Goal: Task Accomplishment & Management: Manage account settings

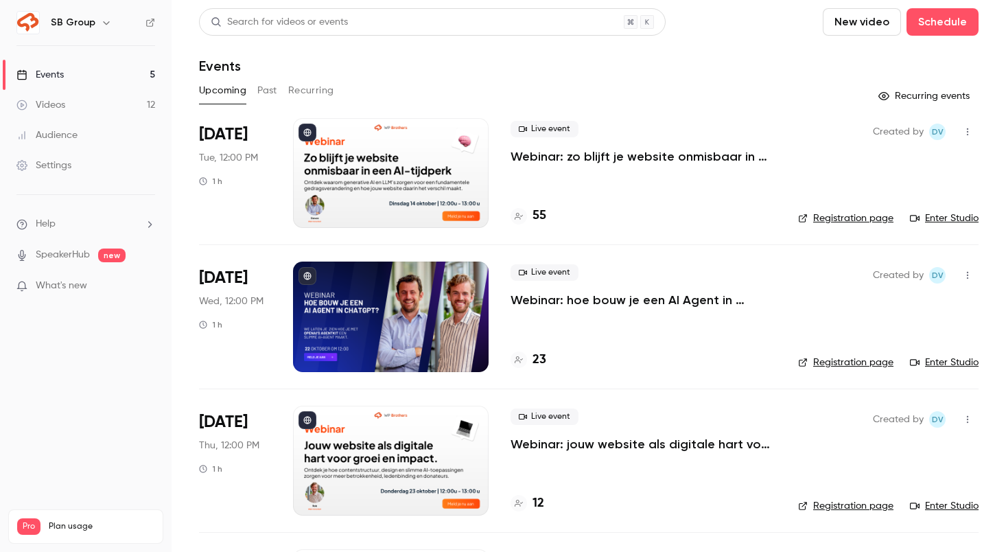
click at [687, 157] on p "Webinar: zo blijft je website onmisbaar in een AI-tijdperk" at bounding box center [644, 156] width 266 height 16
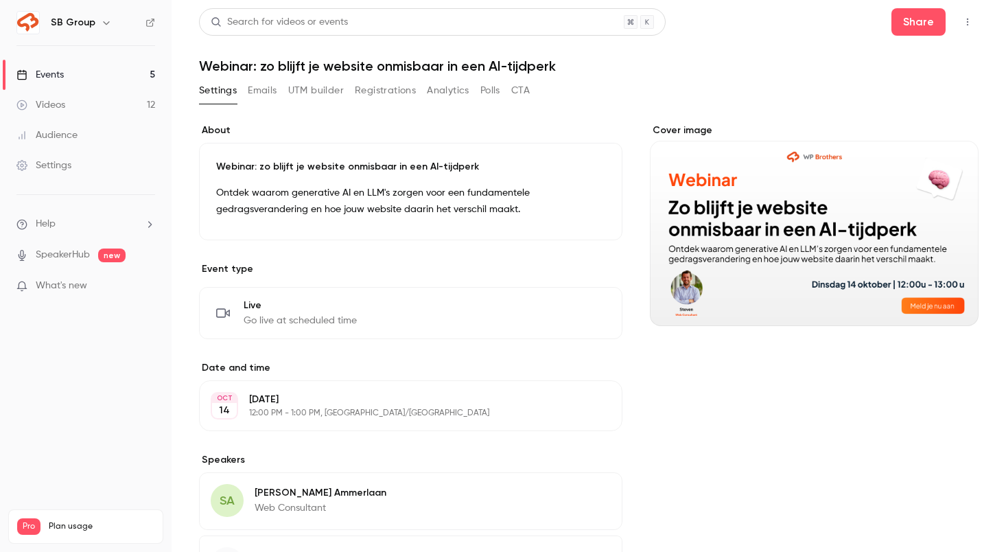
click at [381, 87] on button "Registrations" at bounding box center [385, 91] width 61 height 22
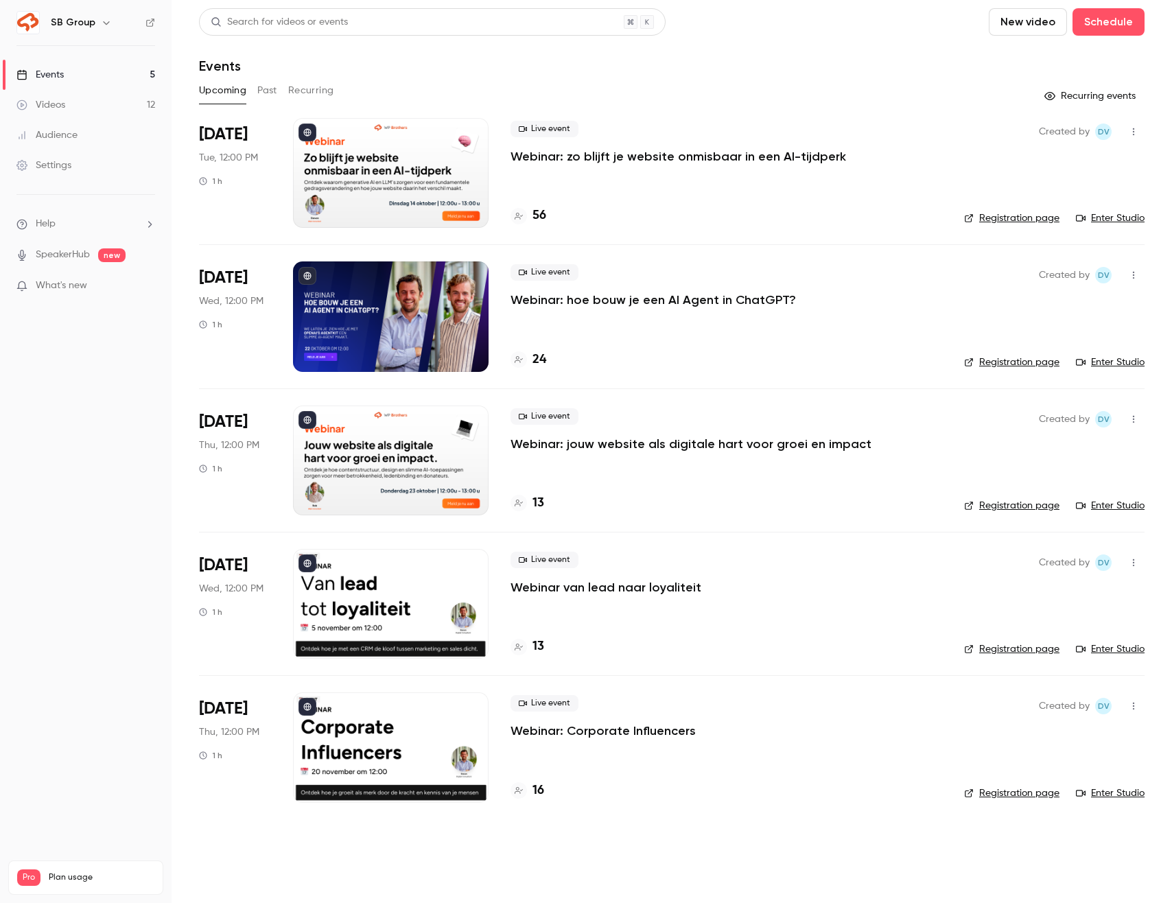
click at [619, 161] on p "Webinar: zo blijft je website onmisbaar in een AI-tijdperk" at bounding box center [679, 156] width 336 height 16
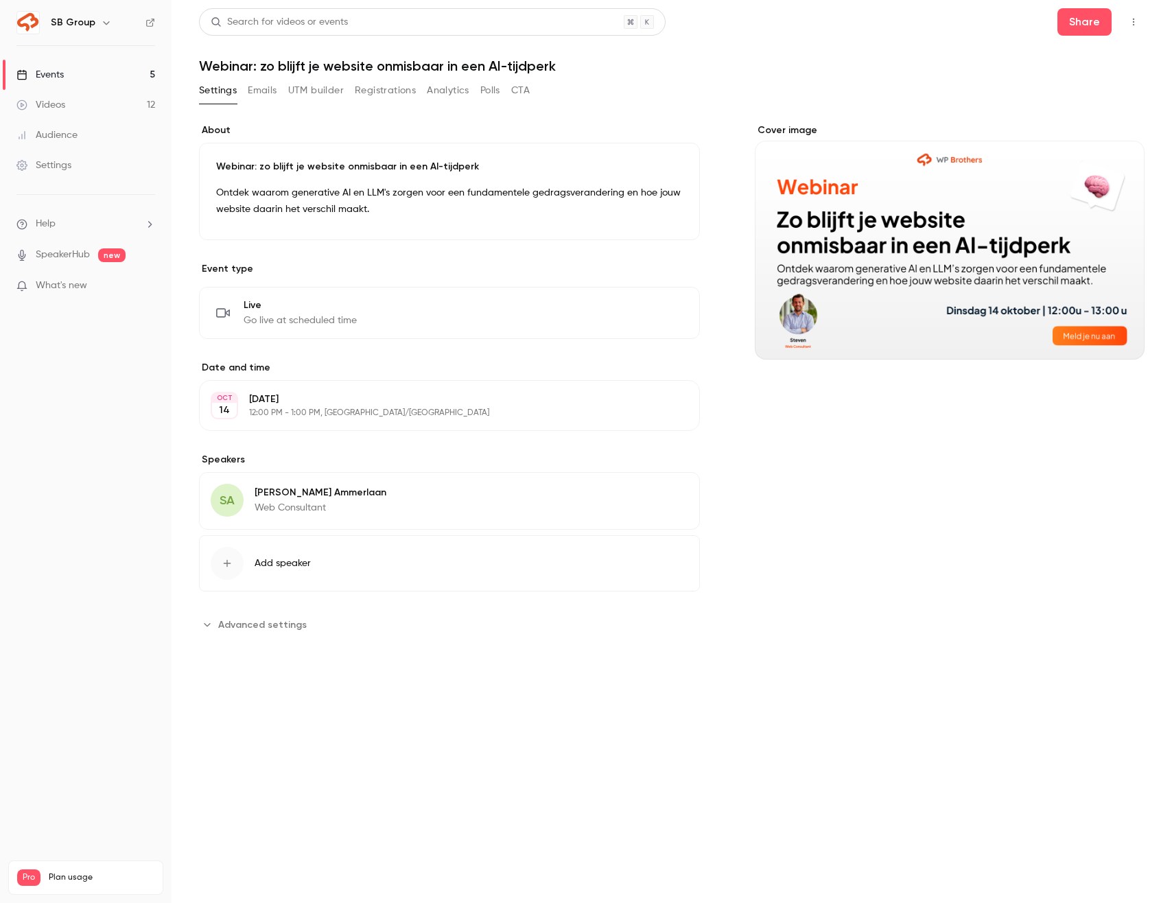
click at [150, 76] on link "Events 5" at bounding box center [86, 75] width 172 height 30
